Goal: Task Accomplishment & Management: Manage account settings

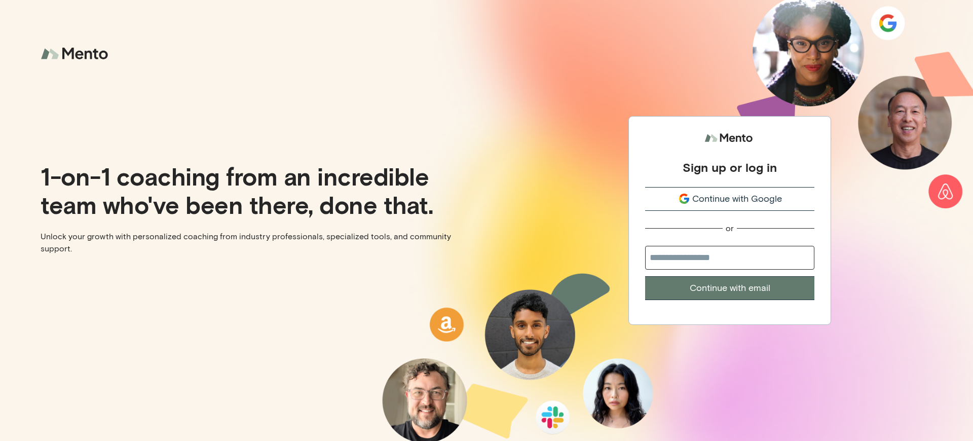
click at [730, 167] on div "Sign up or log in" at bounding box center [730, 167] width 94 height 15
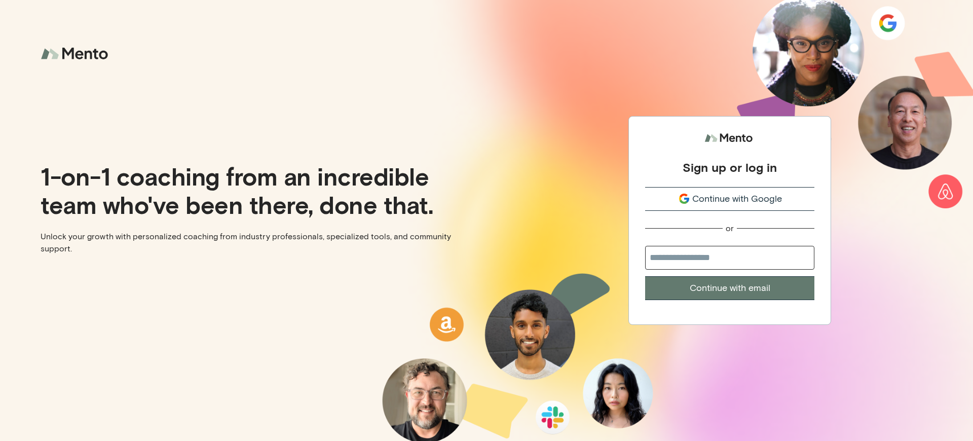
click at [730, 167] on div "Sign up or log in" at bounding box center [730, 167] width 94 height 15
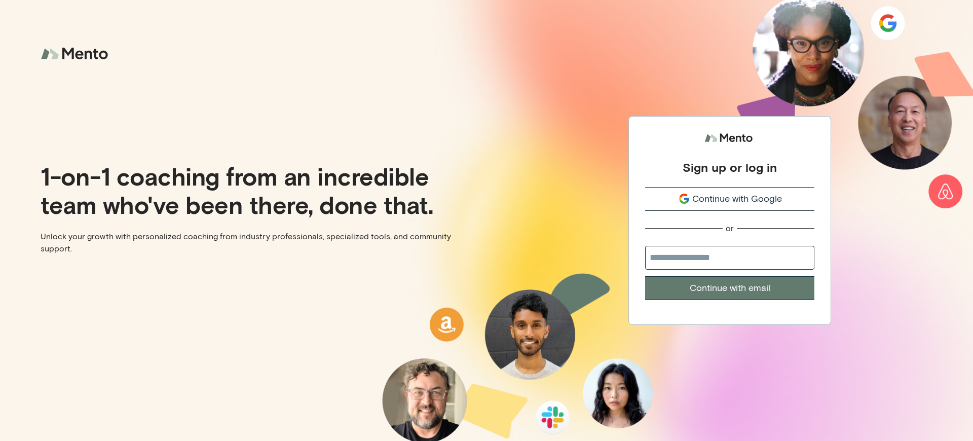
click at [730, 167] on div "Sign up or log in" at bounding box center [730, 167] width 94 height 15
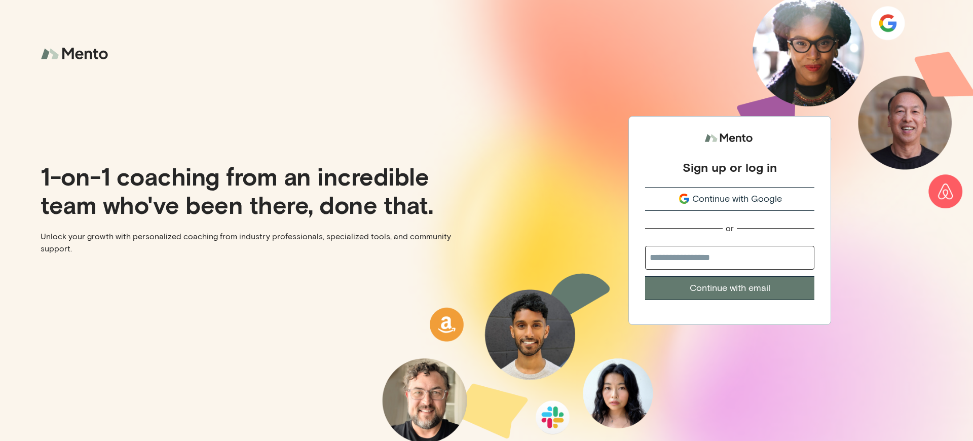
click at [730, 167] on div "Sign up or log in" at bounding box center [730, 167] width 94 height 15
